Goal: Navigation & Orientation: Find specific page/section

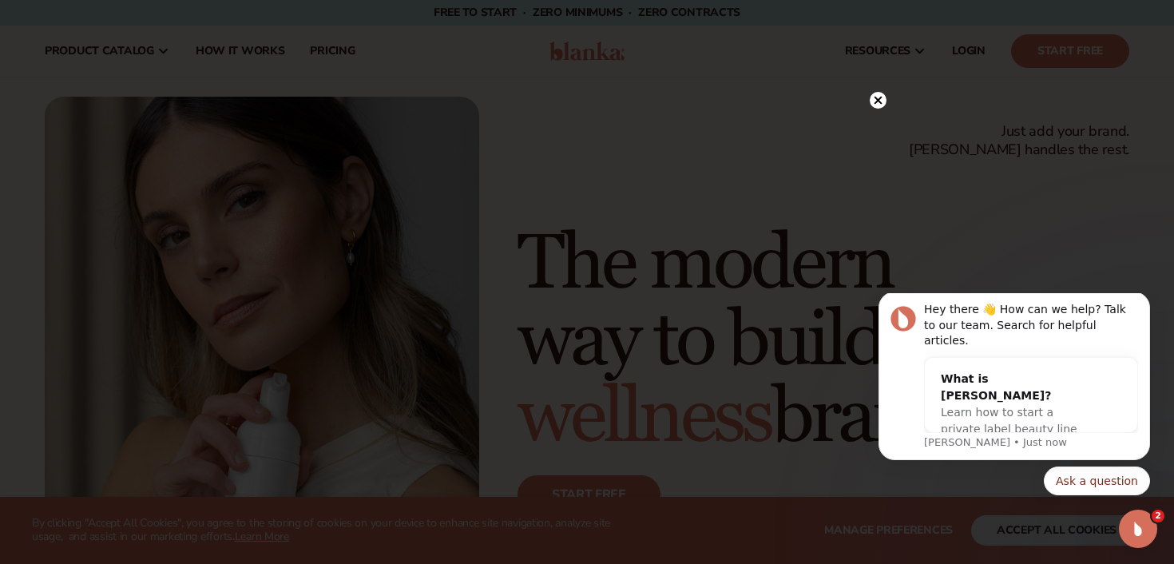
click at [880, 106] on circle at bounding box center [878, 100] width 17 height 17
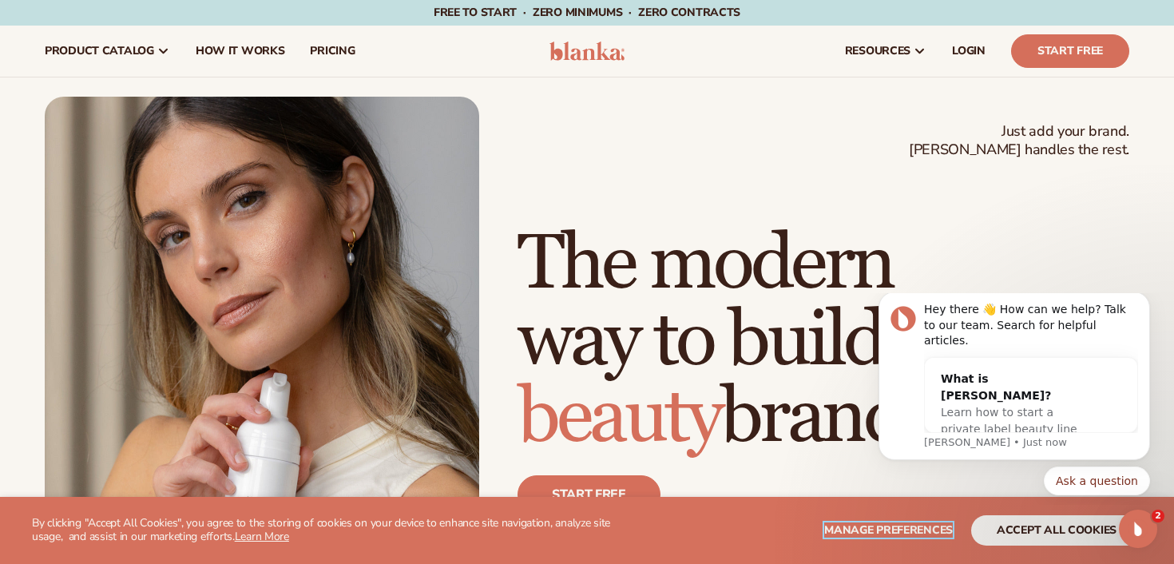
click at [913, 534] on span "Manage preferences" at bounding box center [888, 529] width 129 height 15
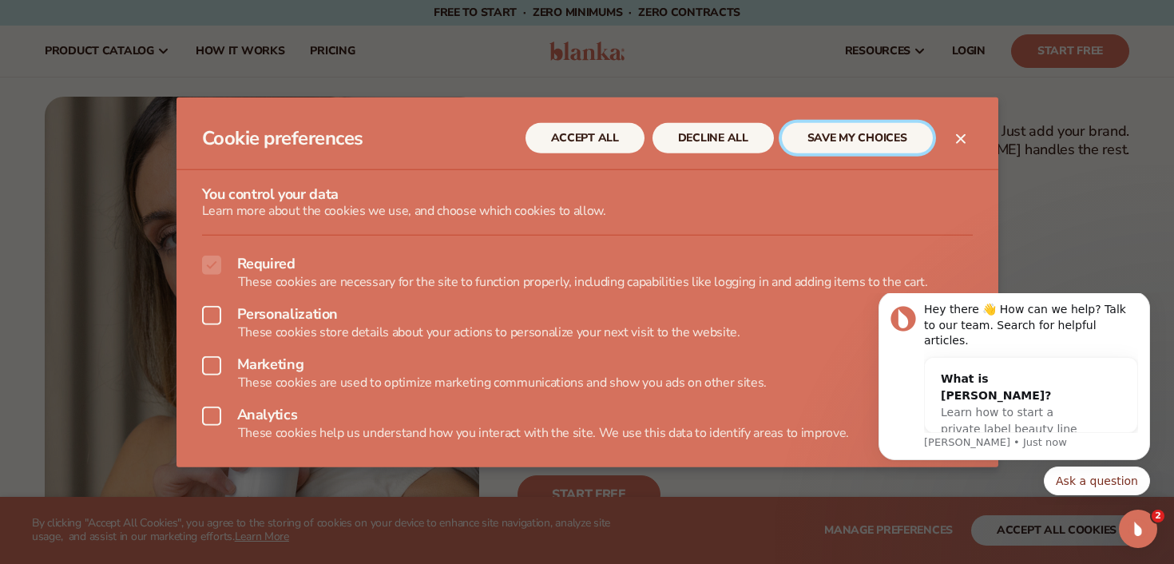
click at [816, 143] on button "SAVE MY CHOICES" at bounding box center [857, 138] width 151 height 30
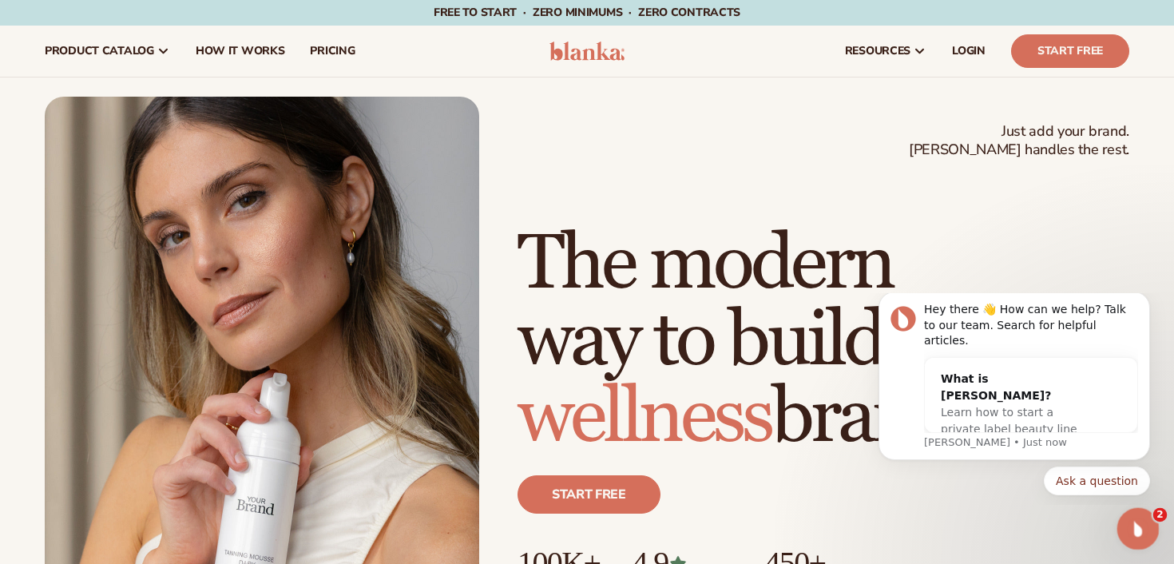
click at [1134, 533] on icon "Open Intercom Messenger" at bounding box center [1136, 527] width 26 height 26
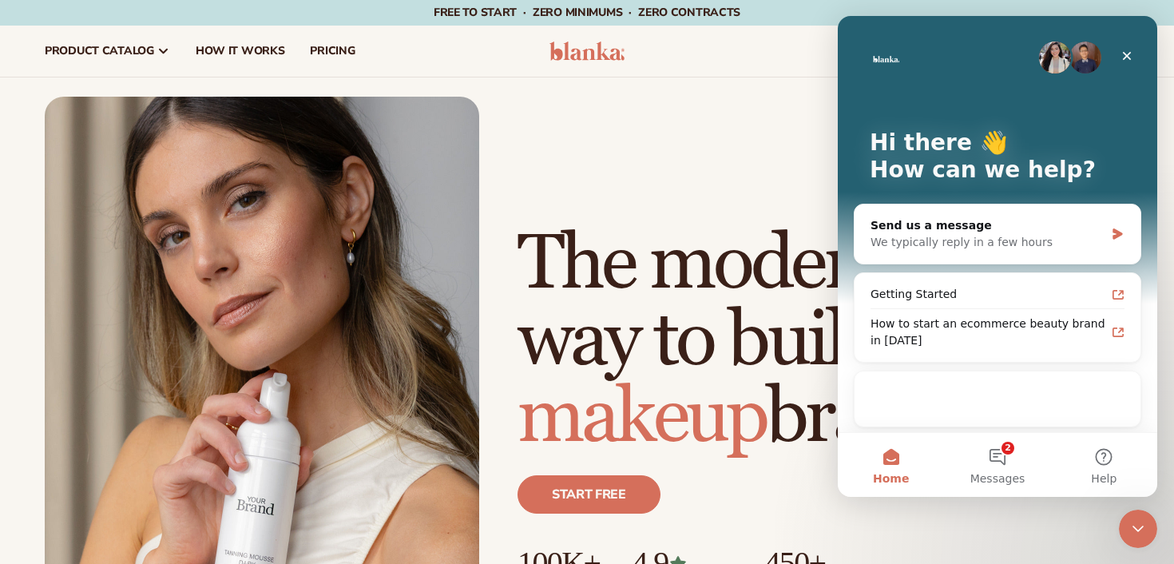
click at [749, 192] on div "Just add your brand. Blanka handles the rest. beauty,skin care,wellness,makeup …" at bounding box center [587, 371] width 1085 height 548
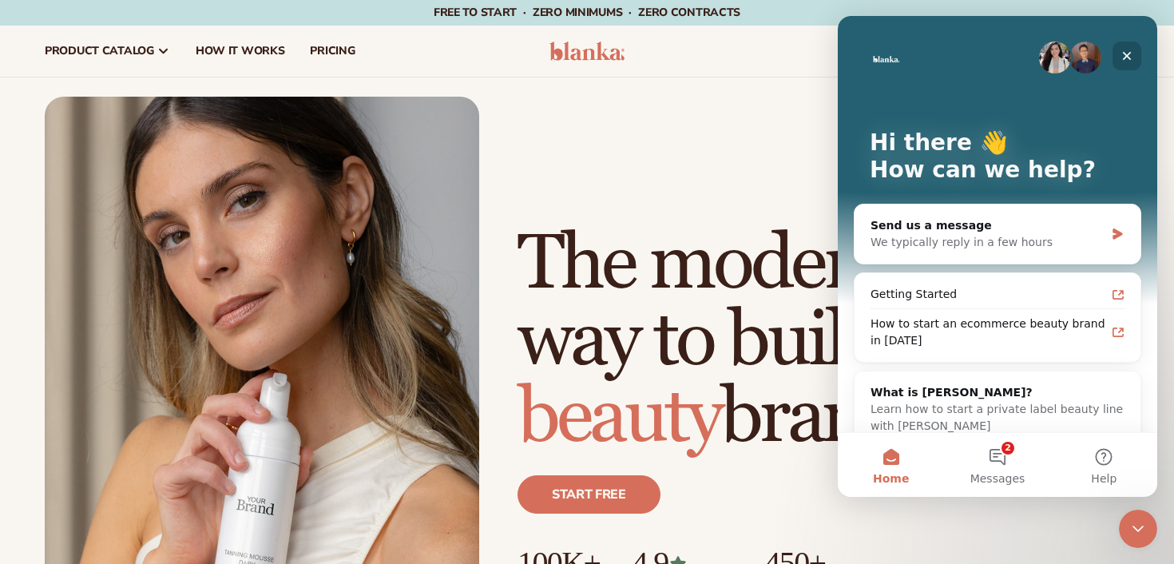
click at [1125, 57] on icon "Close" at bounding box center [1127, 56] width 9 height 9
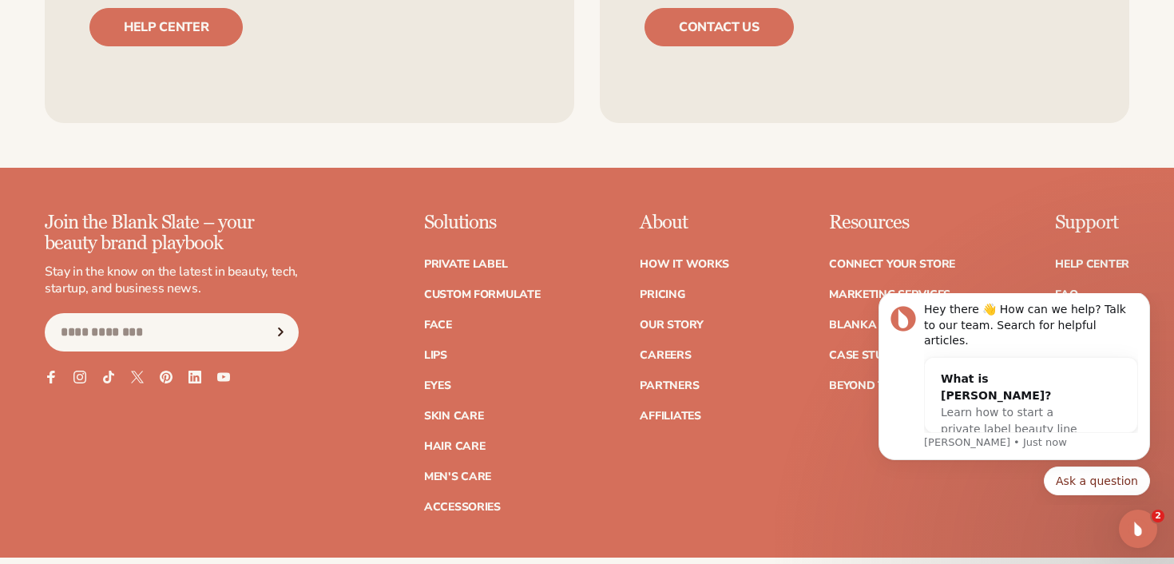
scroll to position [6270, 0]
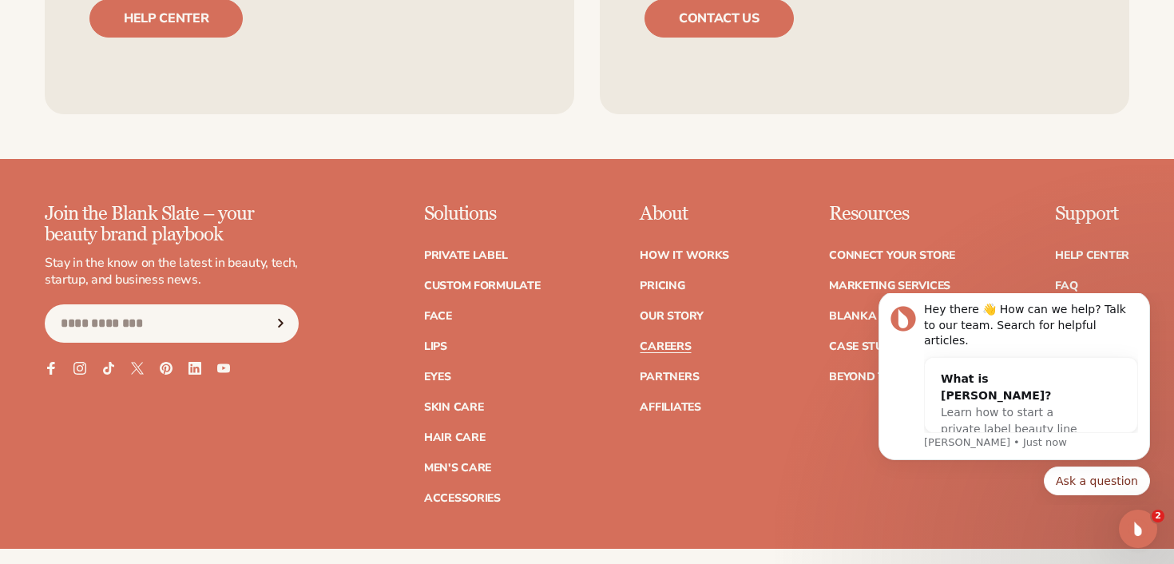
click at [676, 341] on link "Careers" at bounding box center [665, 346] width 51 height 11
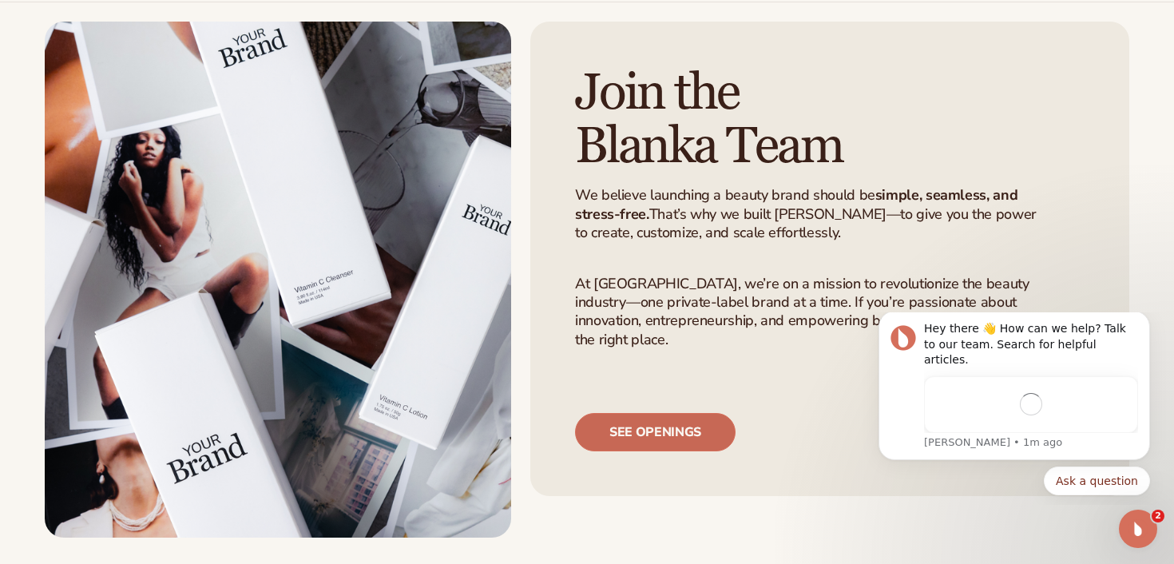
click at [692, 438] on link "See openings" at bounding box center [655, 432] width 161 height 38
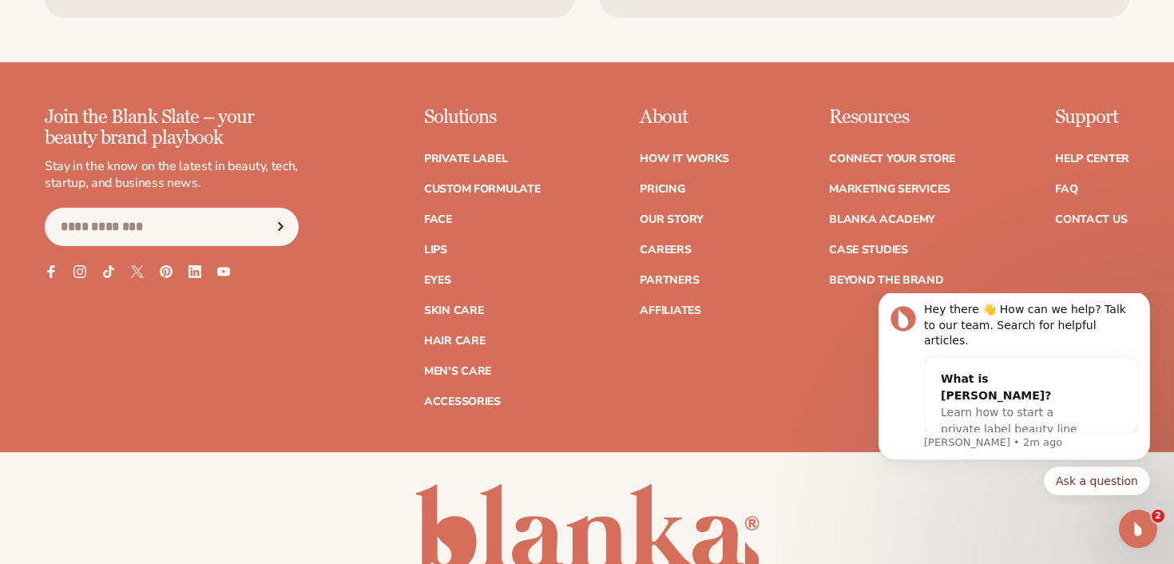
scroll to position [6369, 0]
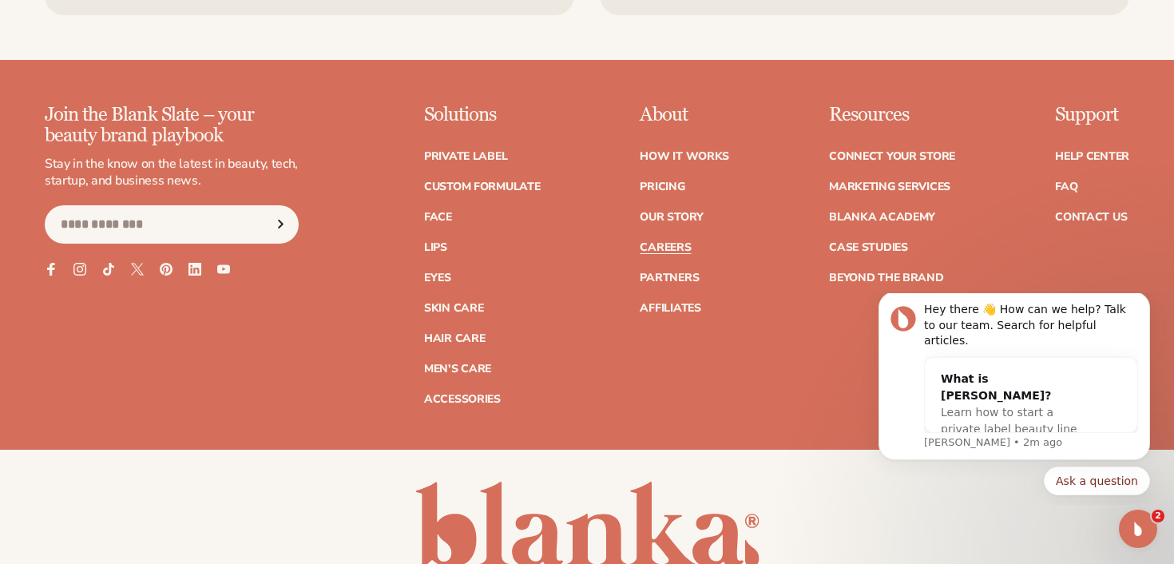
click at [684, 244] on link "Careers" at bounding box center [665, 247] width 51 height 11
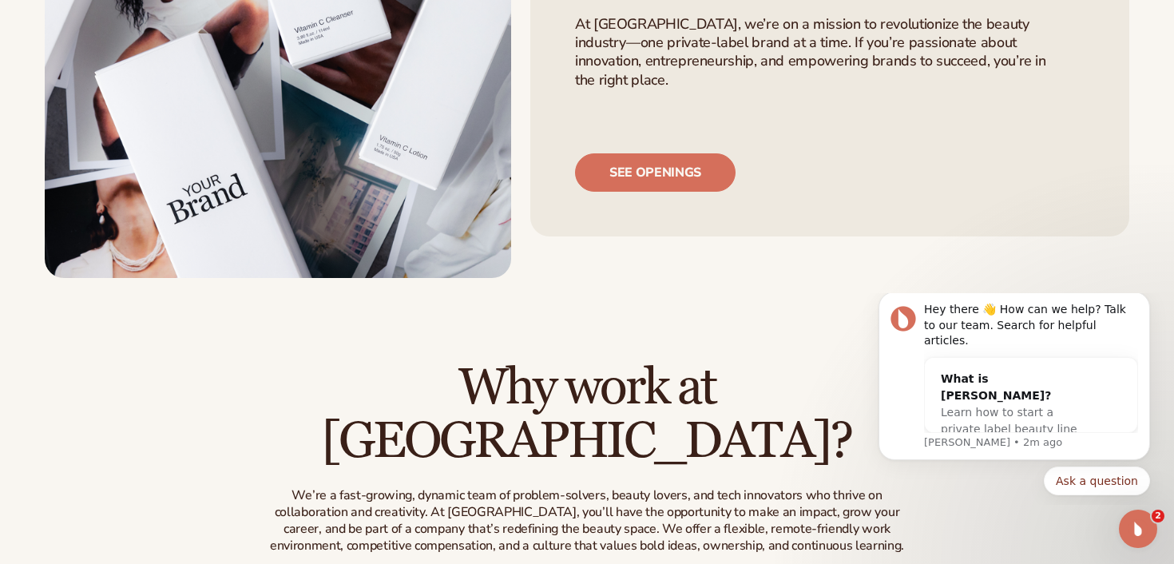
scroll to position [518, 0]
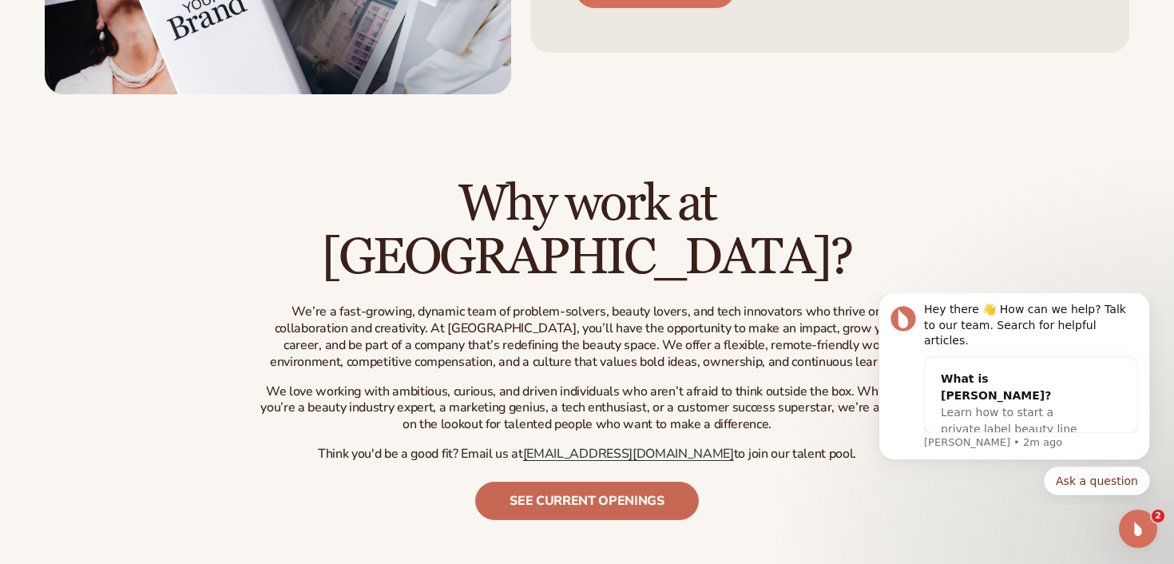
click at [569, 482] on link "See current openings" at bounding box center [587, 501] width 224 height 38
